Goal: Communication & Community: Participate in discussion

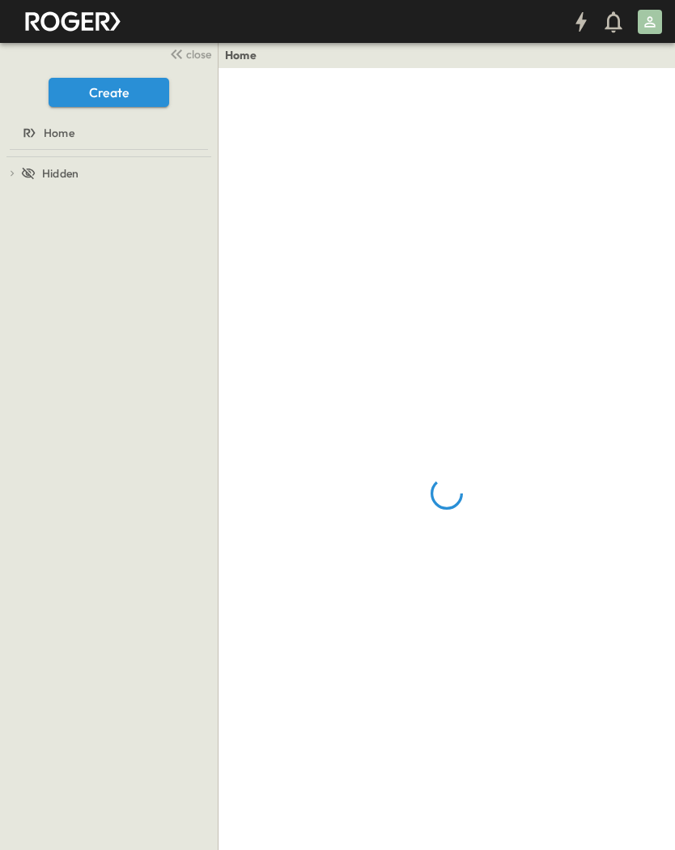
click at [199, 56] on span "close" at bounding box center [198, 54] width 25 height 16
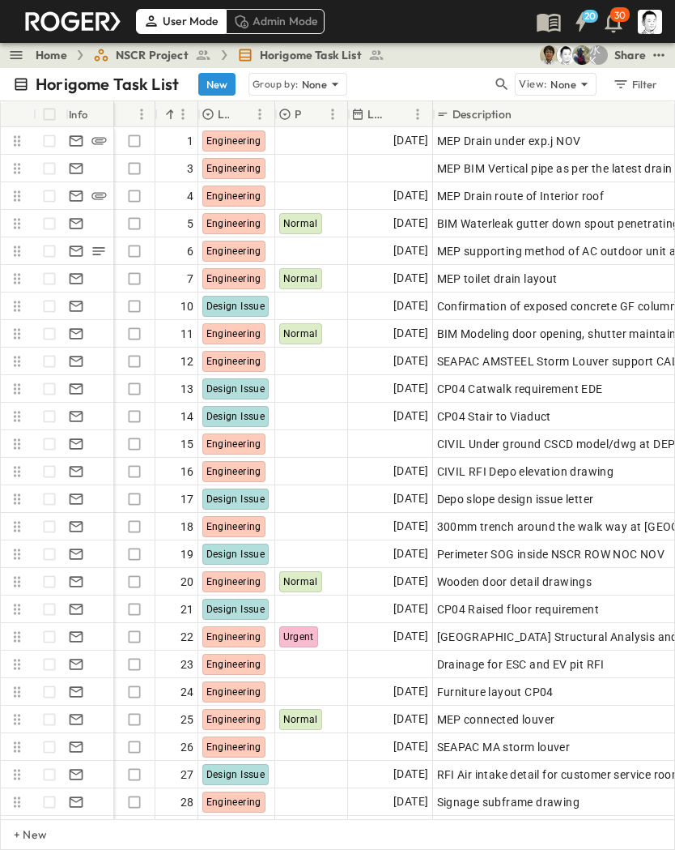
click at [505, 81] on icon "button" at bounding box center [502, 85] width 12 height 12
click at [452, 84] on input "text" at bounding box center [416, 83] width 113 height 23
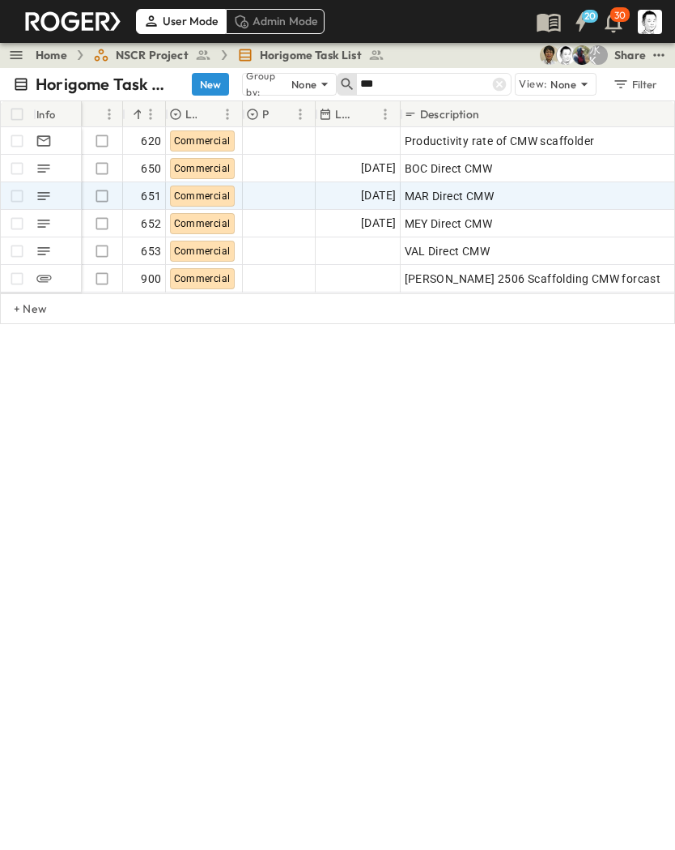
type input "***"
click at [548, 196] on div "MAR Direct CMW" at bounding box center [589, 196] width 368 height 23
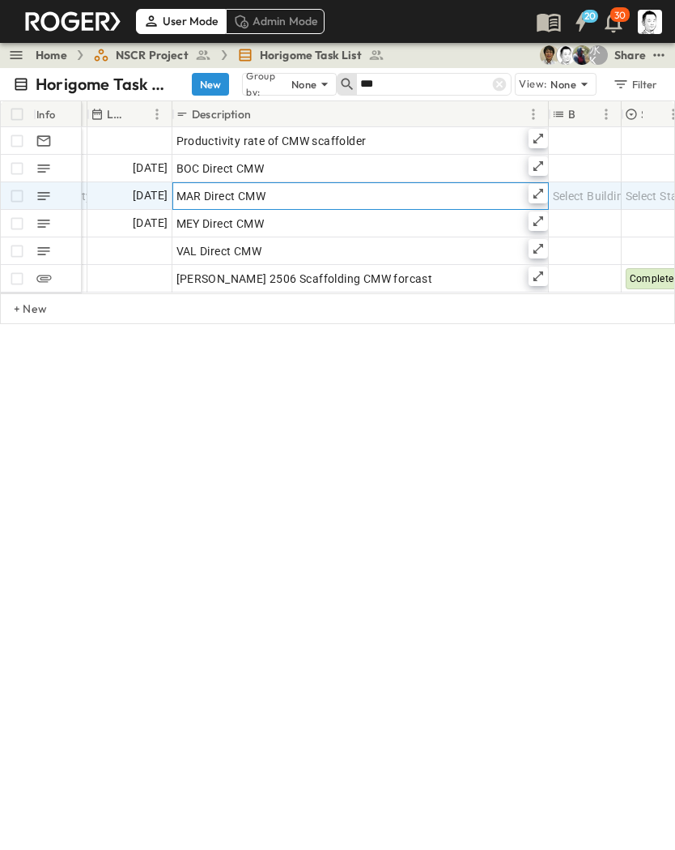
scroll to position [0, 263]
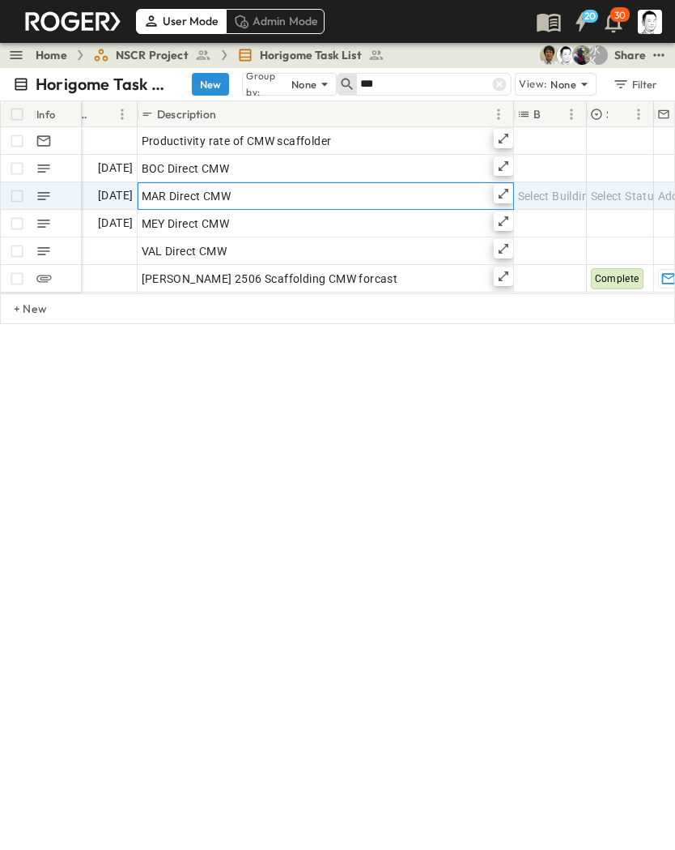
click at [502, 189] on icon at bounding box center [503, 193] width 13 height 13
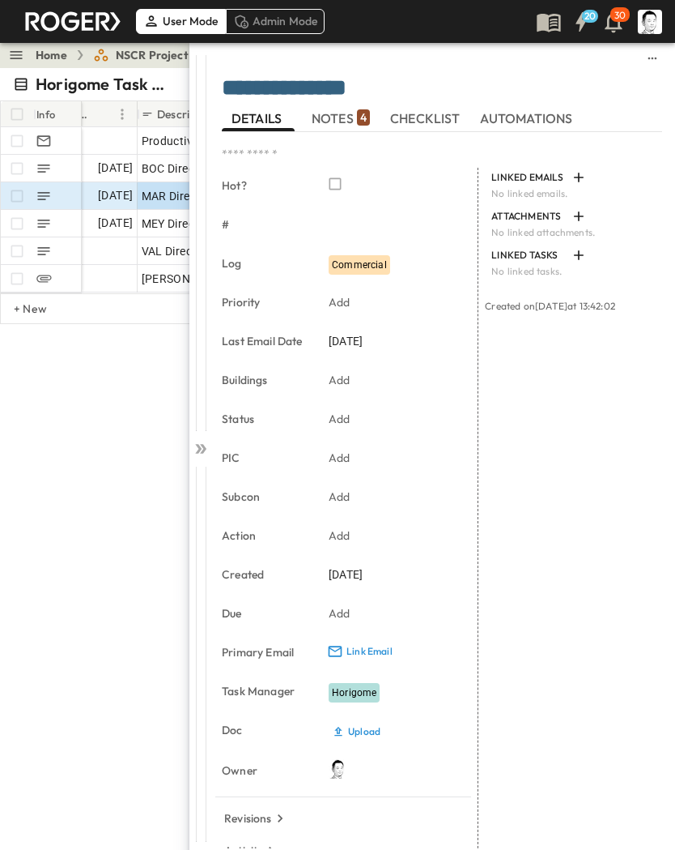
click at [353, 116] on span "NOTES 4" at bounding box center [341, 118] width 58 height 15
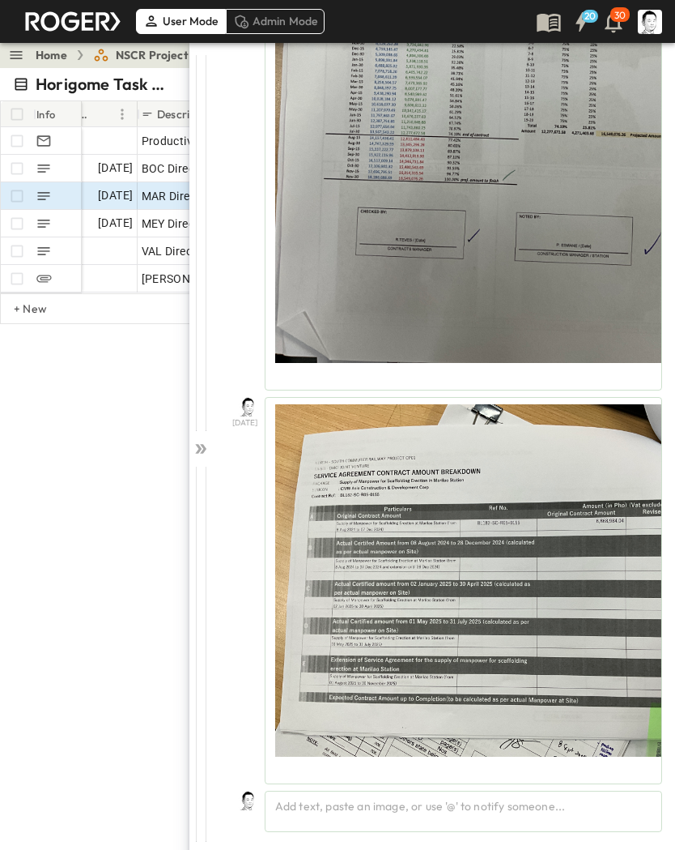
scroll to position [1753, 0]
click at [375, 804] on div "Add text, paste an image, or use '@' to notify someone..." at bounding box center [464, 810] width 398 height 41
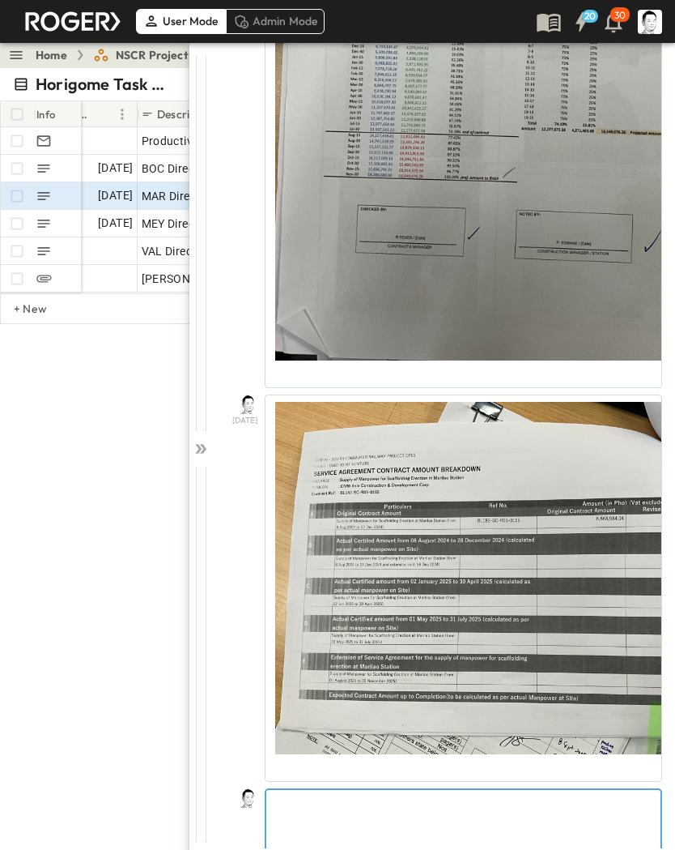
click at [468, 808] on p at bounding box center [464, 802] width 378 height 16
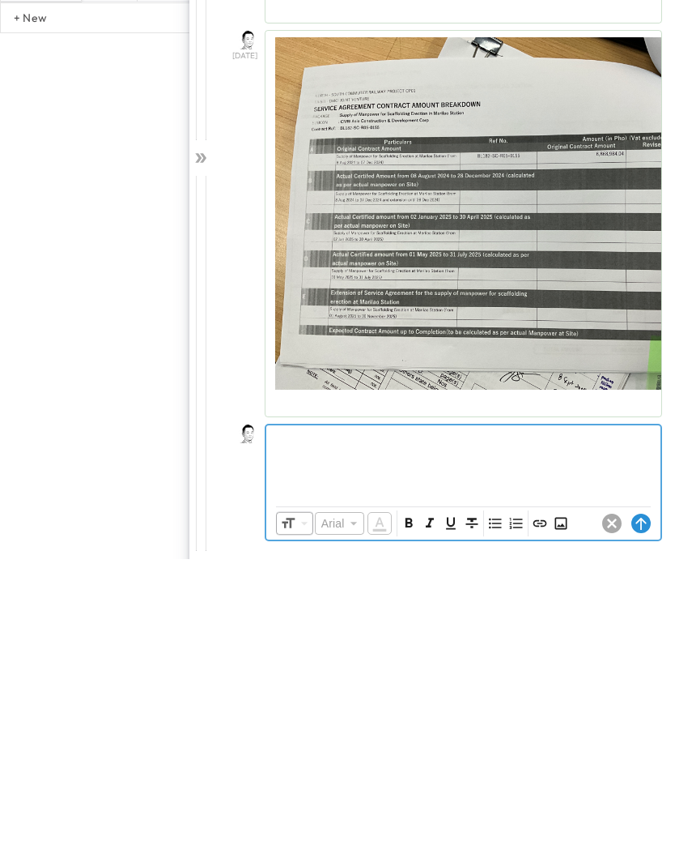
scroll to position [1829, 0]
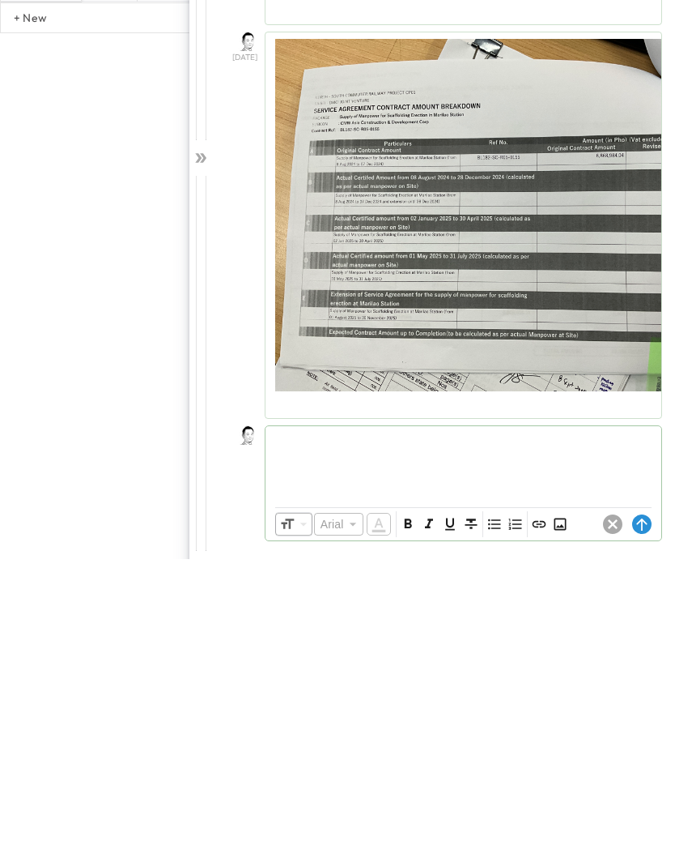
click at [560, 807] on icon "Insert Image" at bounding box center [560, 815] width 16 height 16
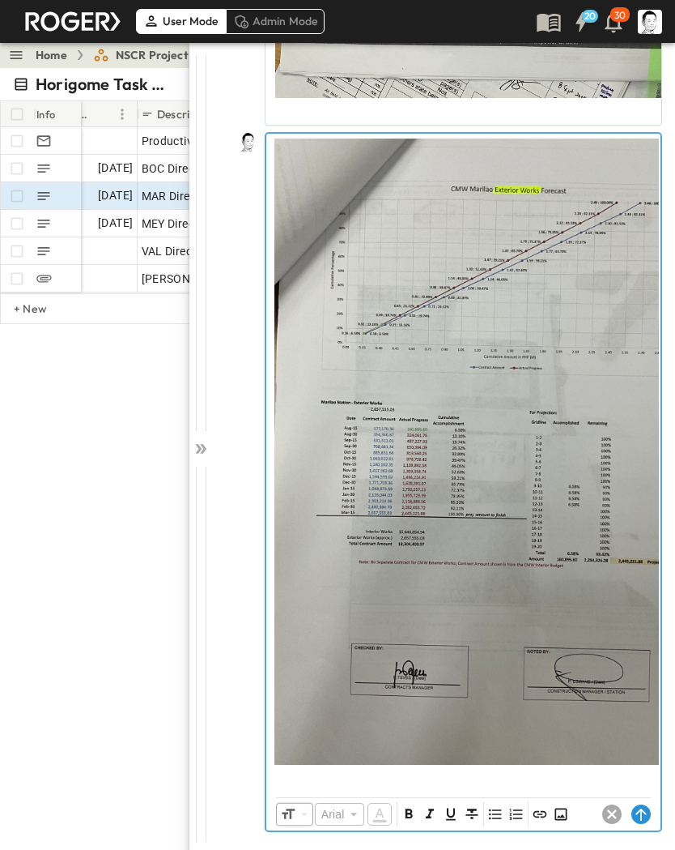
scroll to position [2412, 0]
click at [533, 775] on p at bounding box center [464, 777] width 378 height 16
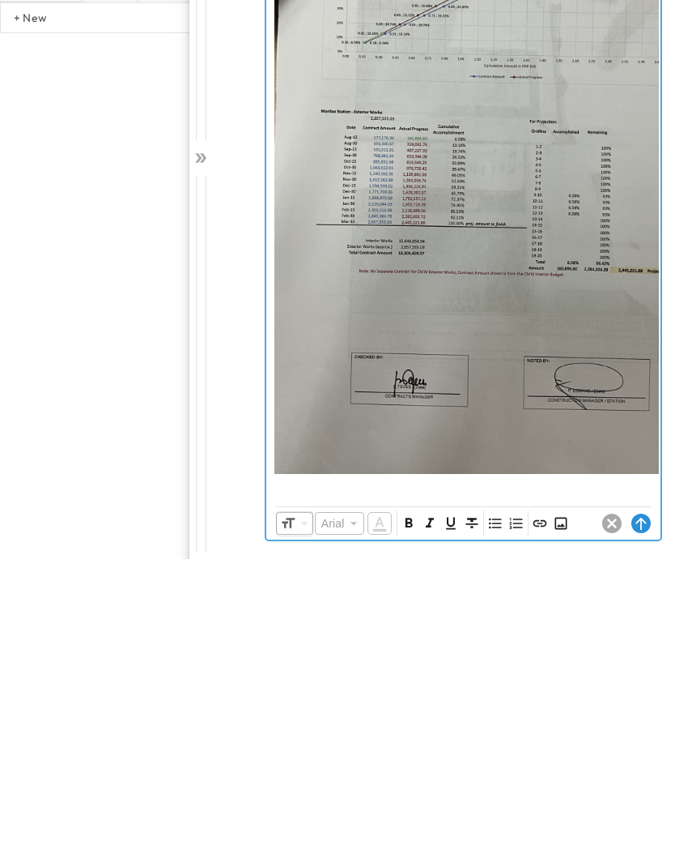
click at [561, 806] on icon "Insert Image" at bounding box center [561, 814] width 16 height 16
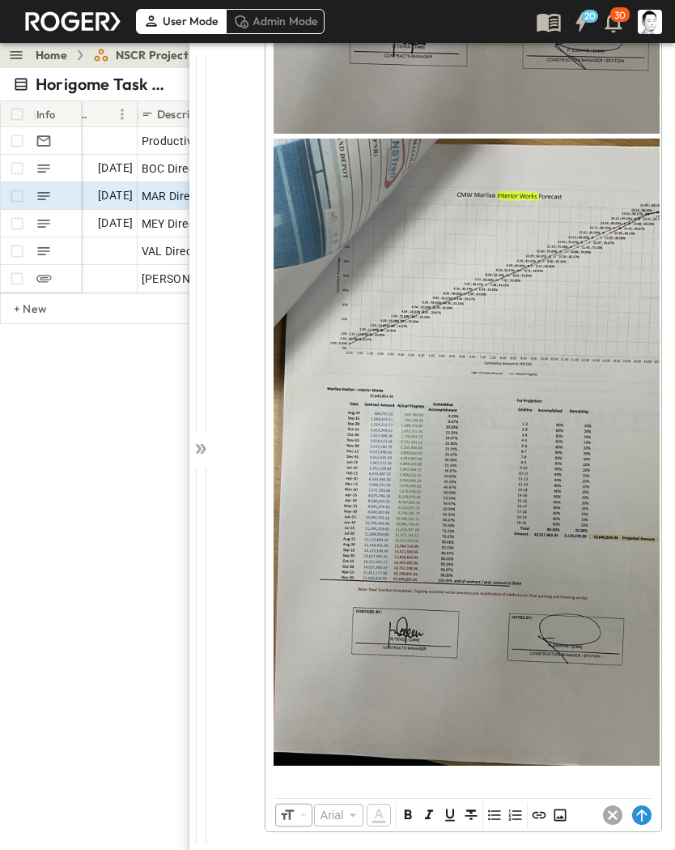
click at [645, 813] on icon at bounding box center [642, 815] width 11 height 12
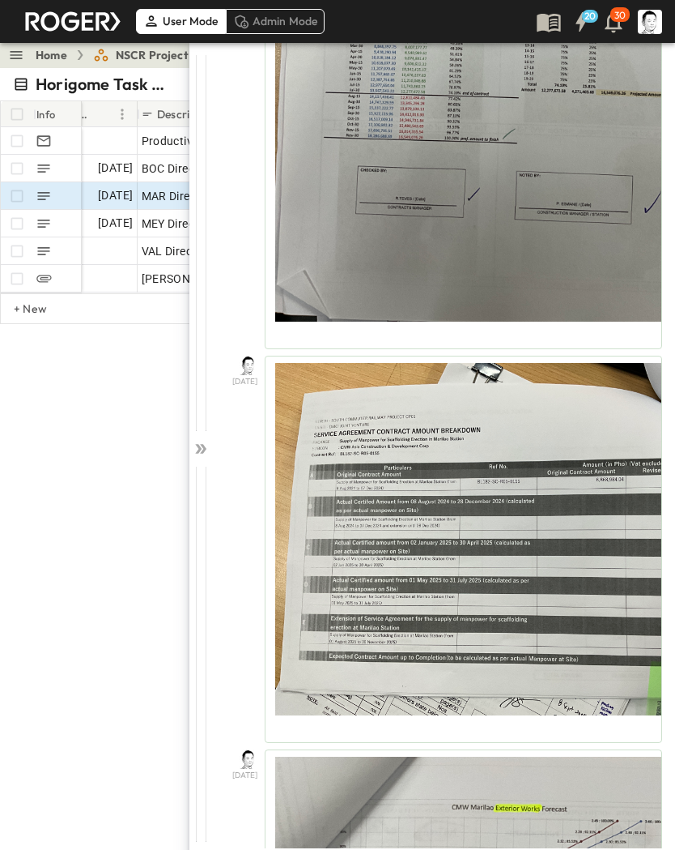
scroll to position [1753, 0]
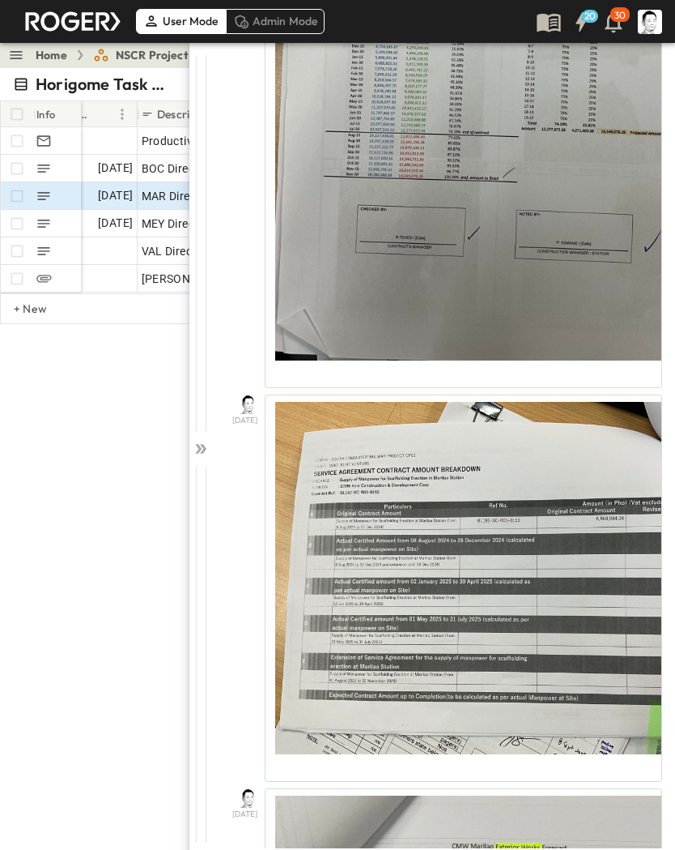
click at [203, 452] on icon at bounding box center [203, 449] width 6 height 10
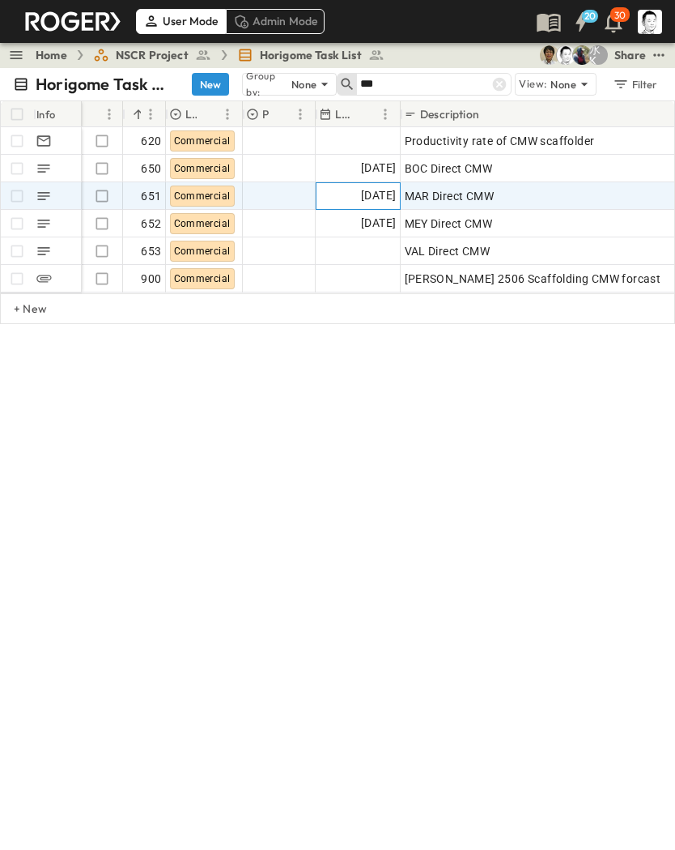
click at [361, 194] on span "[DATE]" at bounding box center [378, 195] width 35 height 19
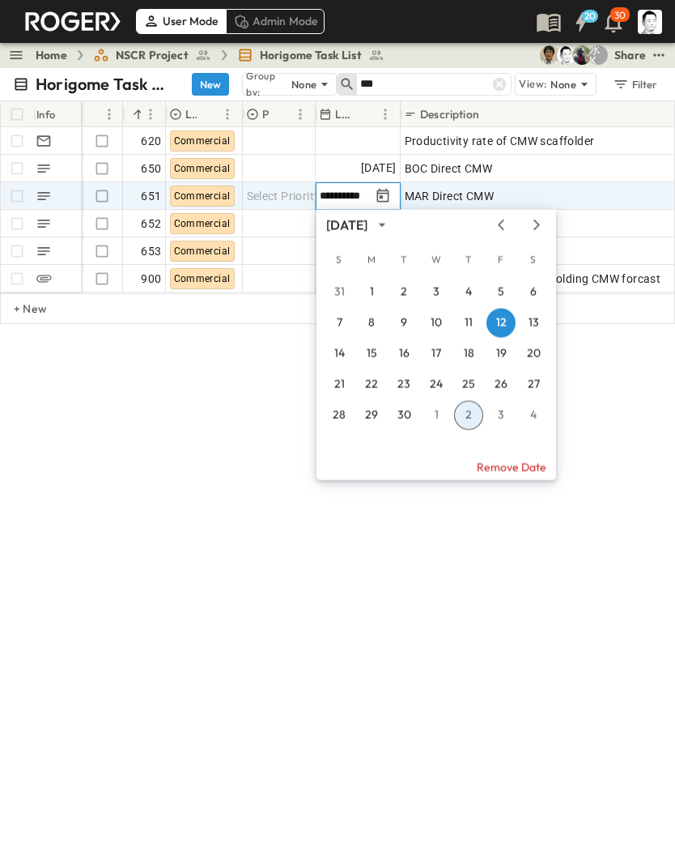
click at [473, 408] on button "2" at bounding box center [468, 415] width 29 height 29
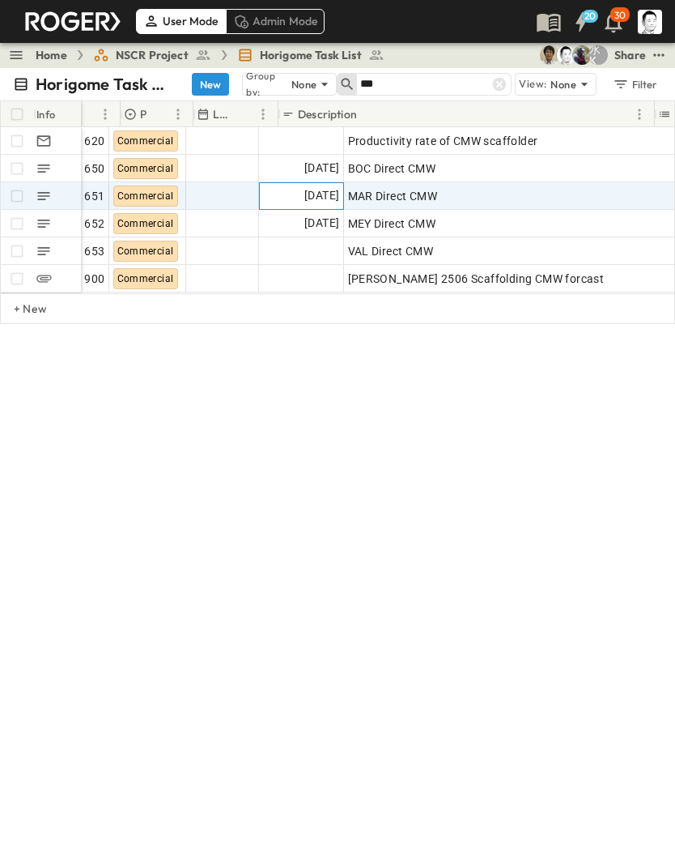
scroll to position [0, 160]
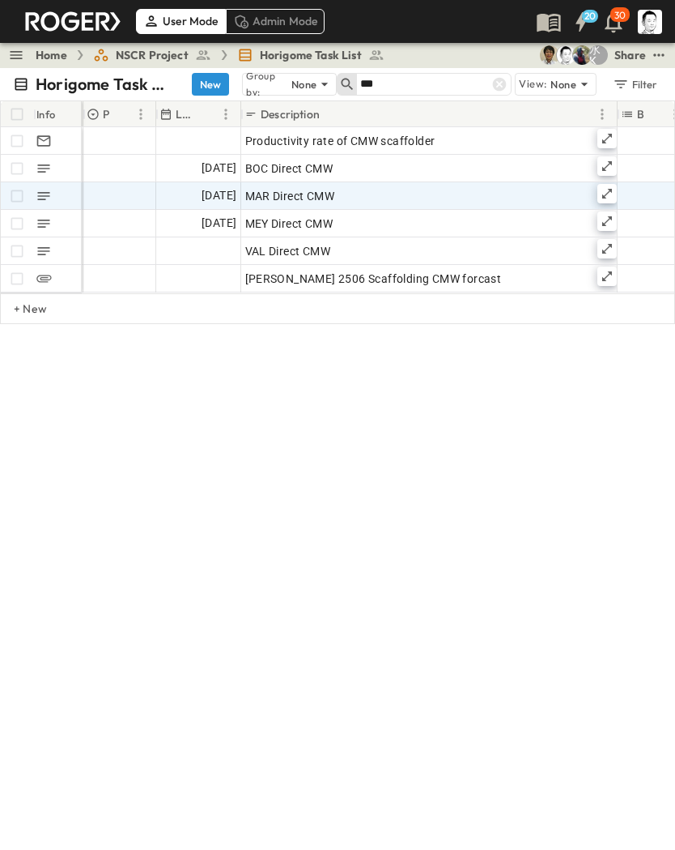
click at [499, 87] on icon at bounding box center [500, 85] width 14 height 14
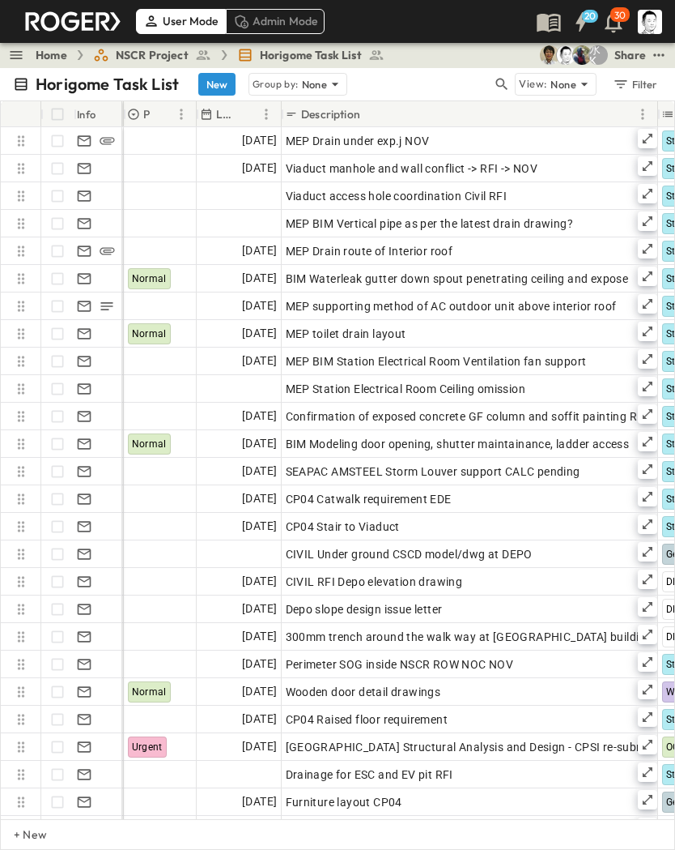
click at [502, 87] on icon "button" at bounding box center [502, 84] width 16 height 16
click at [461, 82] on input "text" at bounding box center [416, 83] width 113 height 23
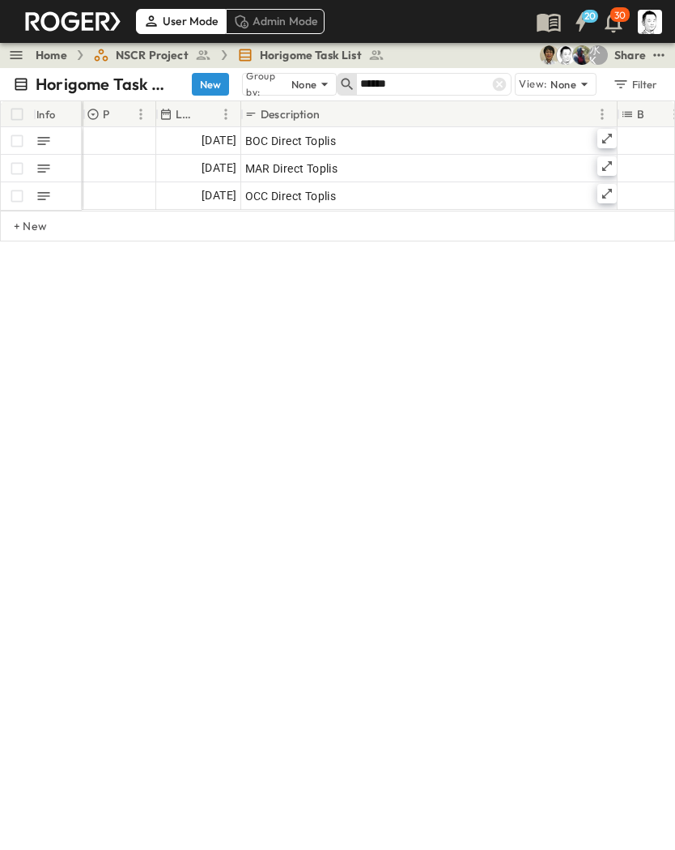
type input "******"
click at [613, 168] on icon at bounding box center [607, 166] width 13 height 13
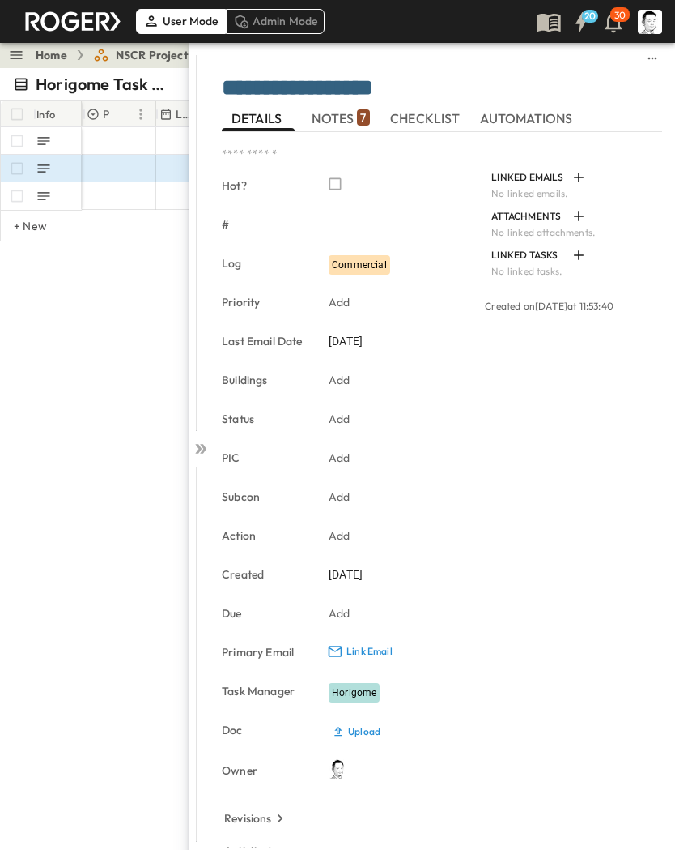
click at [345, 112] on span "NOTES 7" at bounding box center [340, 118] width 57 height 15
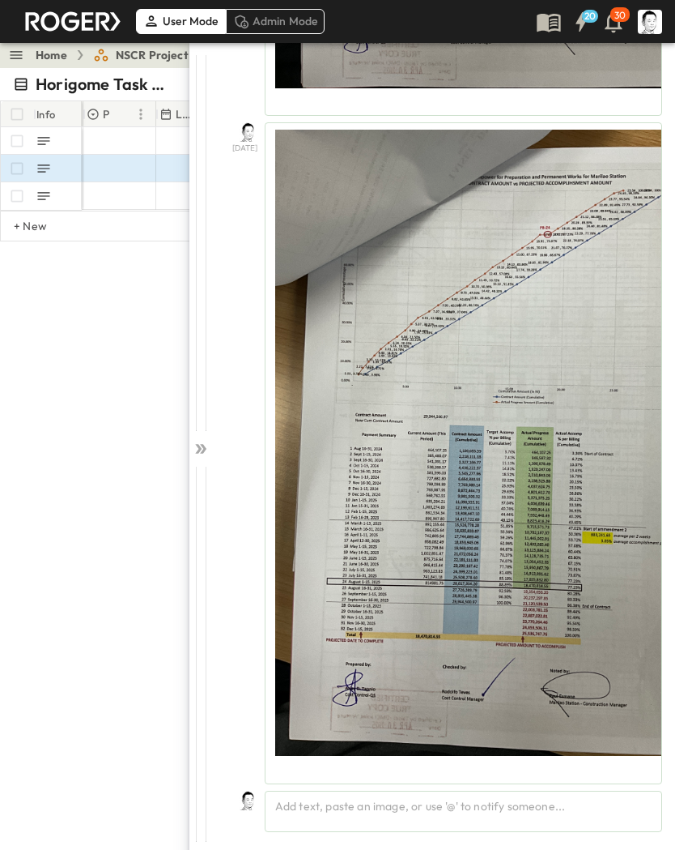
scroll to position [4031, 0]
click at [510, 797] on div "Add text, paste an image, or use '@' to notify someone..." at bounding box center [464, 810] width 398 height 41
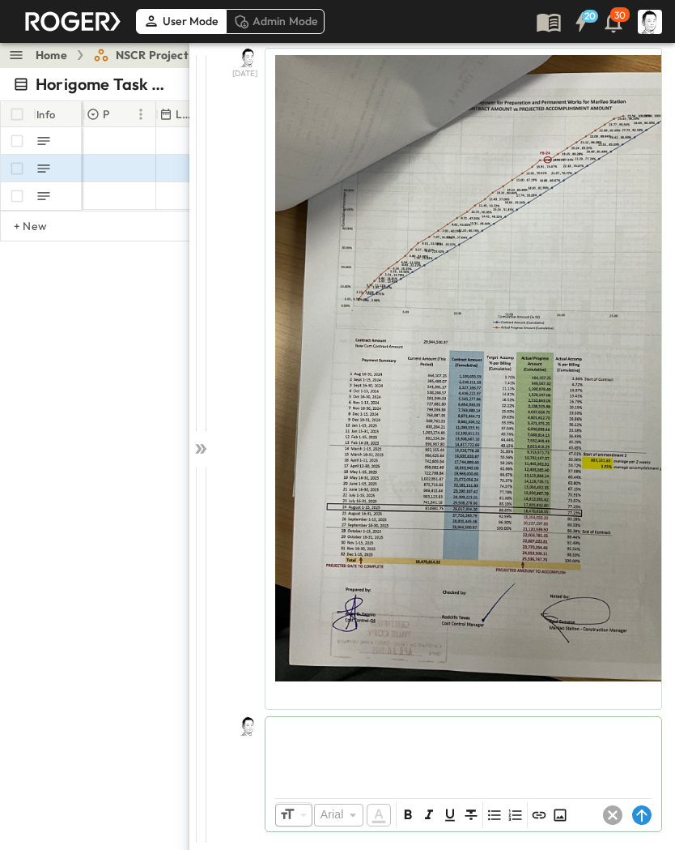
scroll to position [4106, 0]
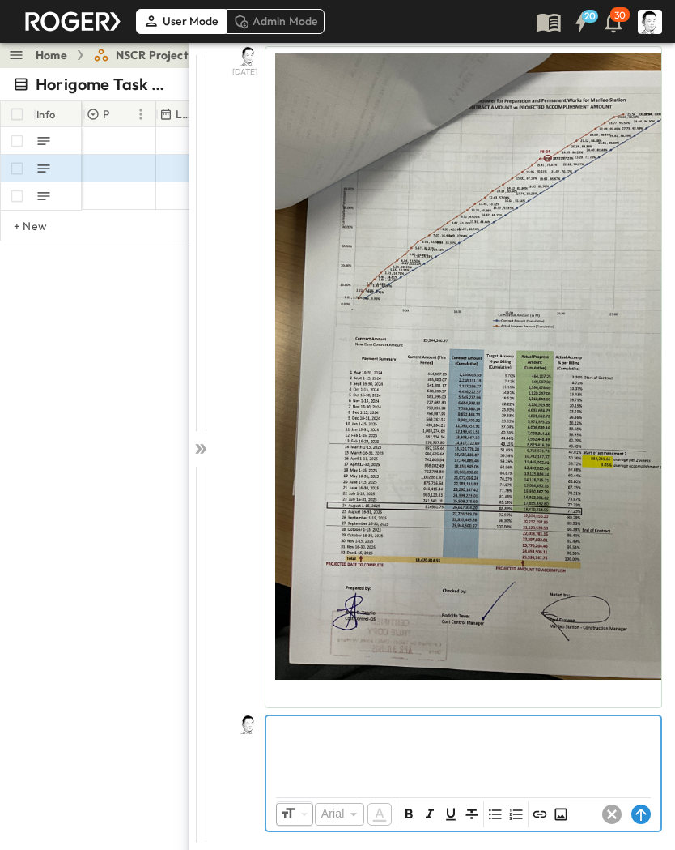
click at [491, 737] on p at bounding box center [464, 729] width 378 height 16
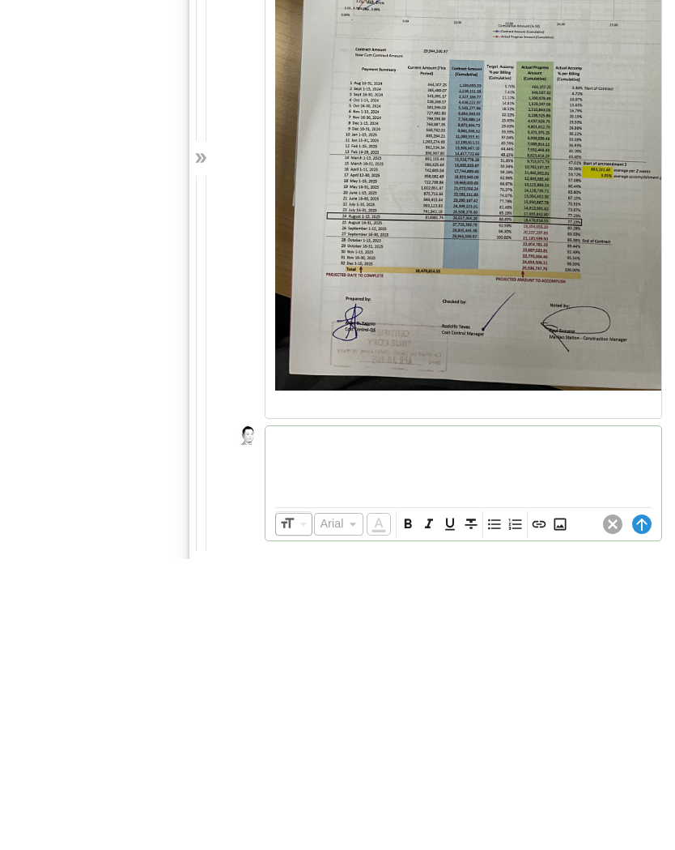
click at [556, 807] on icon "Insert Image" at bounding box center [560, 815] width 16 height 16
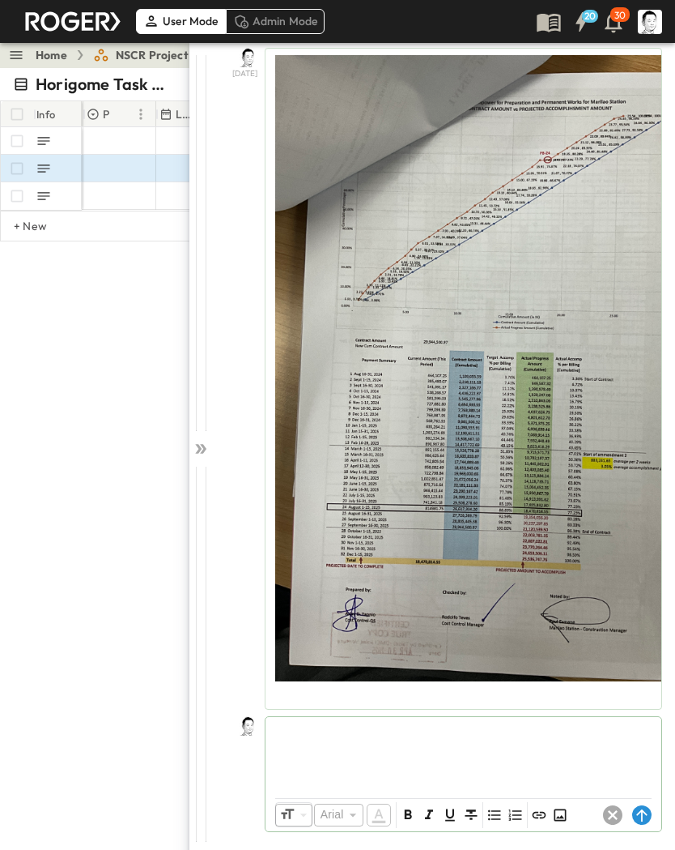
click at [645, 815] on circle at bounding box center [641, 814] width 19 height 19
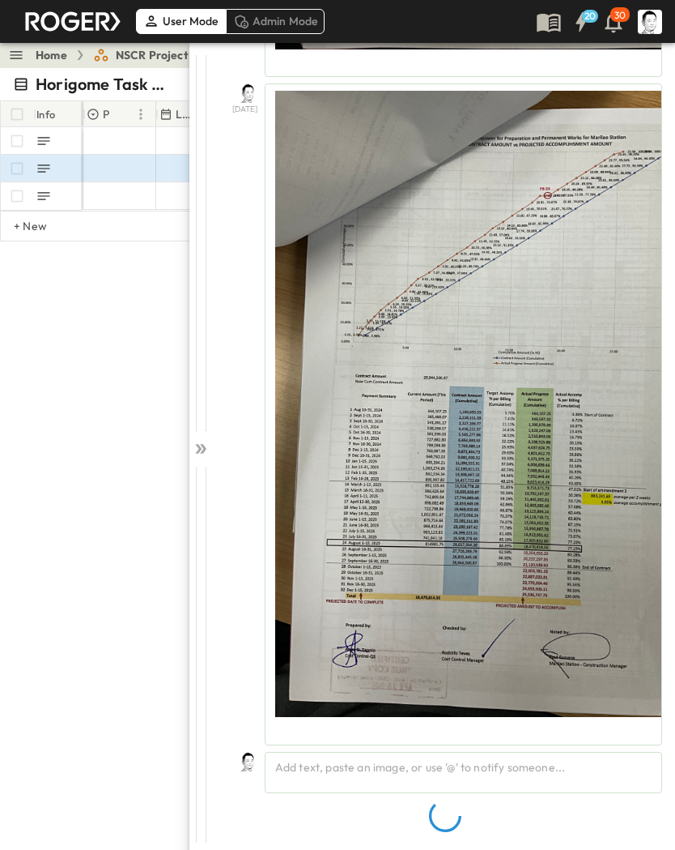
scroll to position [4031, 0]
